Goal: Check status

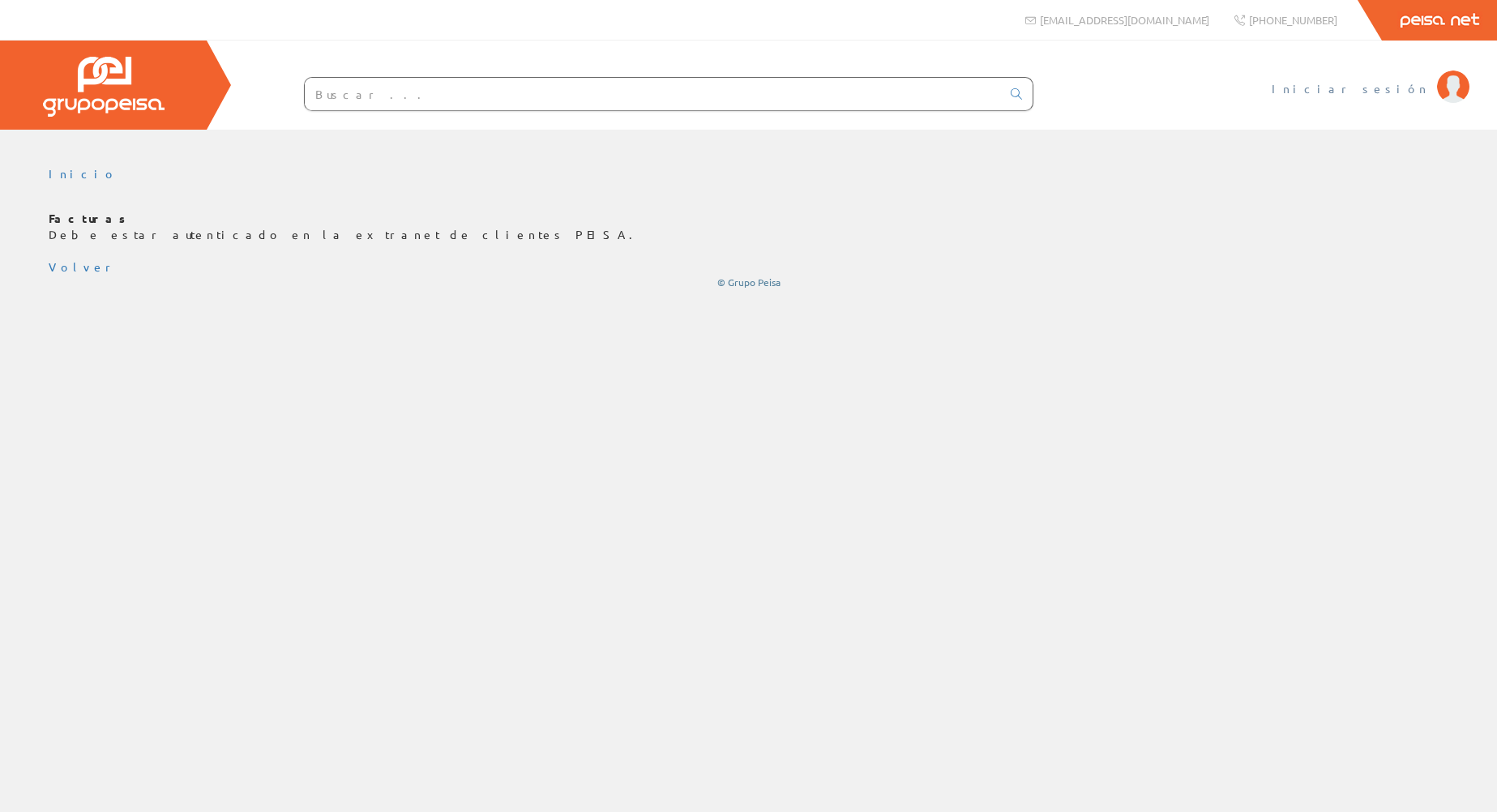
click at [1379, 84] on span "Iniciar sesión" at bounding box center [1350, 88] width 157 height 16
